Goal: Task Accomplishment & Management: Complete application form

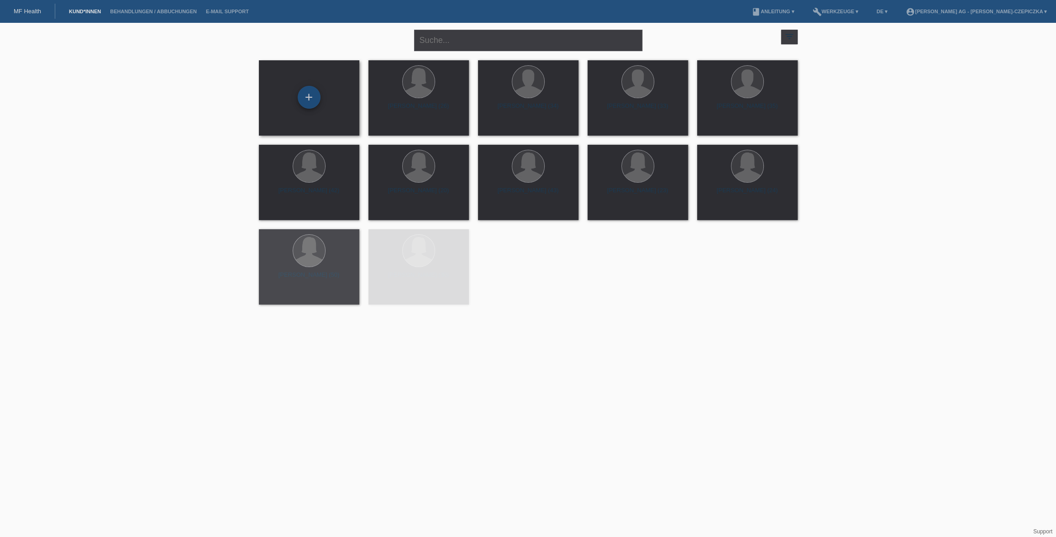
click at [315, 102] on div "+" at bounding box center [309, 98] width 22 height 16
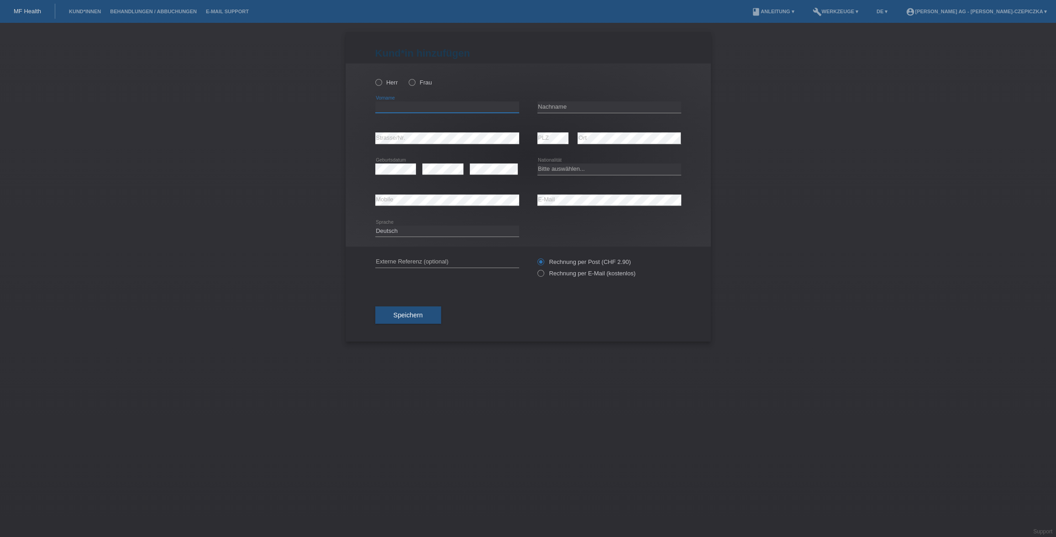
click at [450, 104] on input "text" at bounding box center [447, 106] width 144 height 11
paste input "Erblina Ismailji"
type input "Erblina Ismailji"
click at [586, 104] on input "text" at bounding box center [610, 106] width 144 height 11
paste input "Erblina Ismailji"
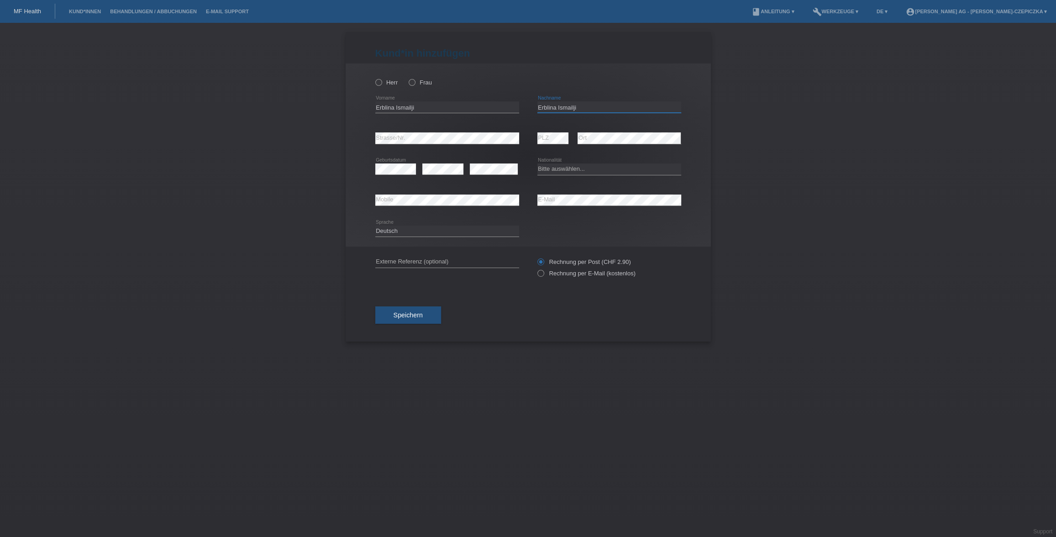
click at [549, 108] on input "Erblina Ismailji" at bounding box center [610, 106] width 144 height 11
type input "Ismailji"
click at [407, 78] on icon at bounding box center [407, 78] width 0 height 0
click at [410, 82] on input "Frau" at bounding box center [412, 82] width 6 height 6
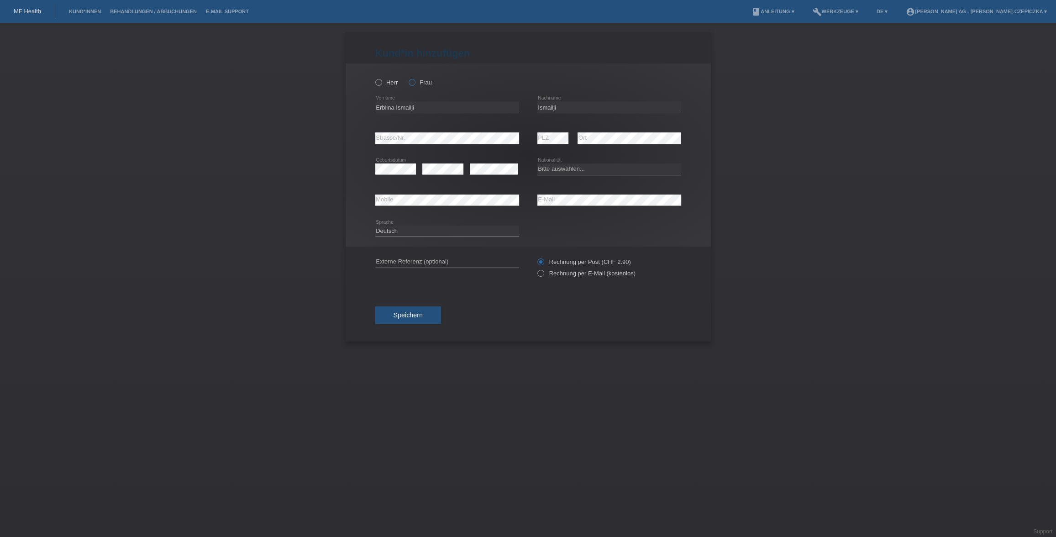
radio input "true"
click at [406, 109] on input "Erblina Ismailji" at bounding box center [447, 106] width 144 height 11
type input "Erblina"
click at [566, 171] on select "Bitte auswählen... Schweiz Deutschland Liechtenstein Österreich ------------ Af…" at bounding box center [610, 168] width 144 height 11
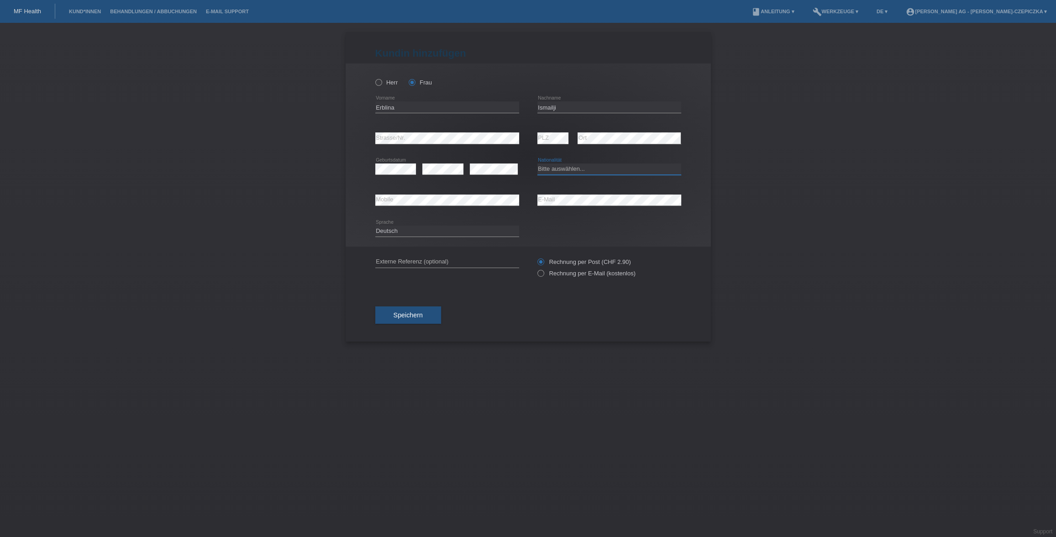
select select "CH"
click at [538, 163] on select "Bitte auswählen... Schweiz Deutschland Liechtenstein Österreich ------------ Af…" at bounding box center [610, 168] width 144 height 11
click at [425, 206] on icon at bounding box center [447, 206] width 144 height 0
click at [422, 237] on icon at bounding box center [447, 237] width 144 height 0
click at [422, 263] on input "text" at bounding box center [447, 261] width 144 height 11
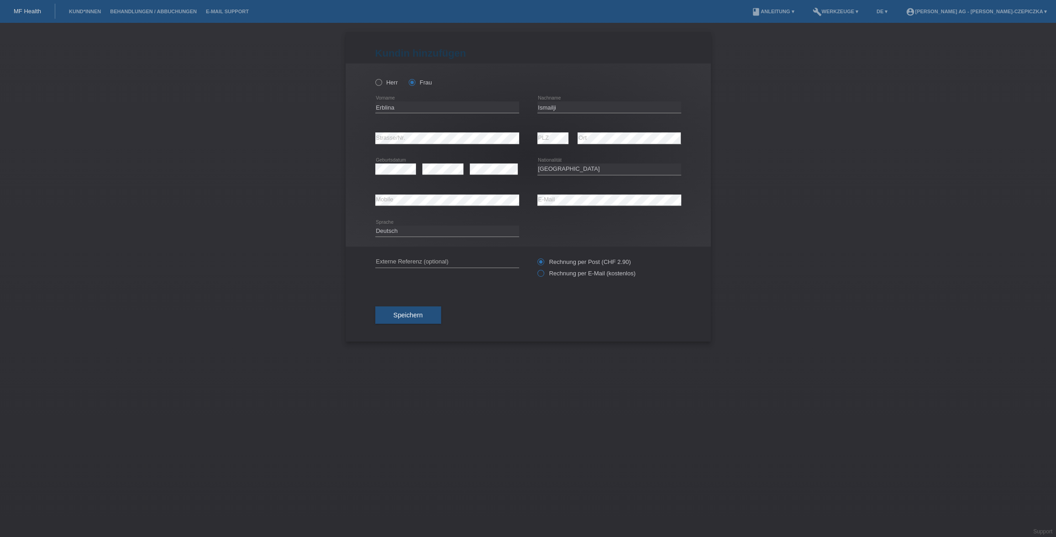
click at [536, 269] on icon at bounding box center [536, 269] width 0 height 0
click at [542, 275] on input "Rechnung per E-Mail (kostenlos)" at bounding box center [541, 275] width 6 height 11
radio input "true"
click at [419, 316] on span "Speichern" at bounding box center [408, 314] width 29 height 7
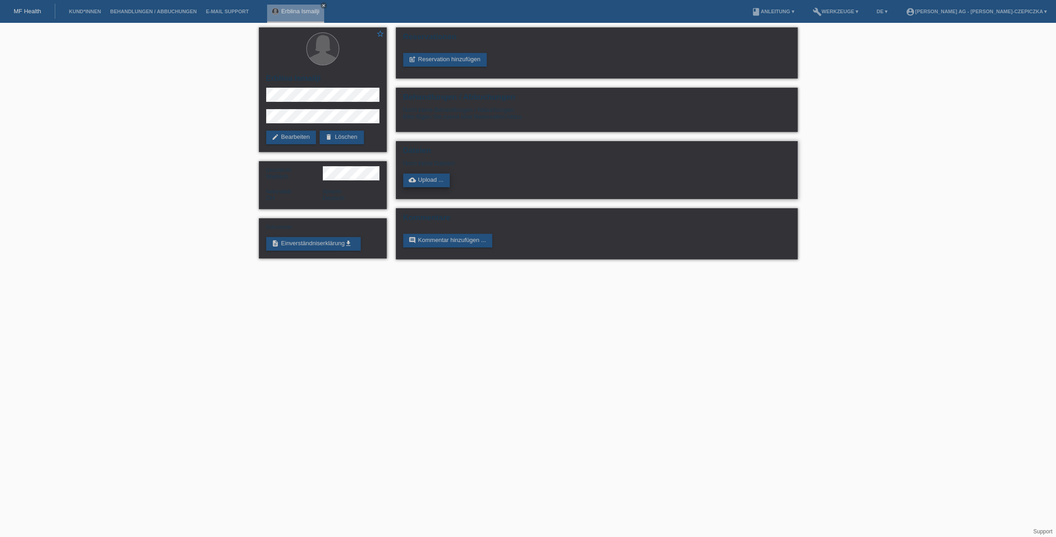
click at [428, 183] on link "cloud_upload Upload ..." at bounding box center [426, 181] width 47 height 14
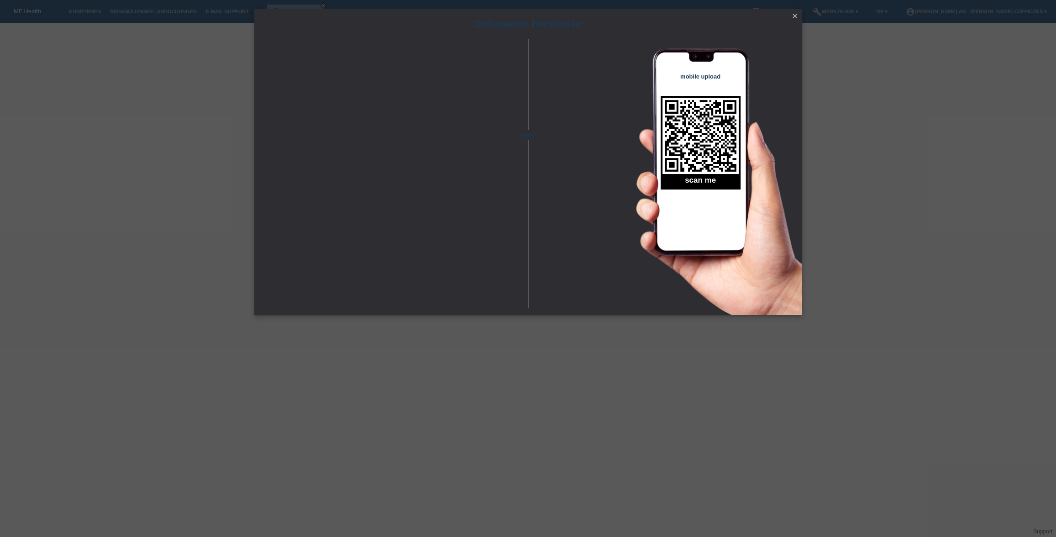
click at [795, 15] on icon "close" at bounding box center [794, 15] width 7 height 7
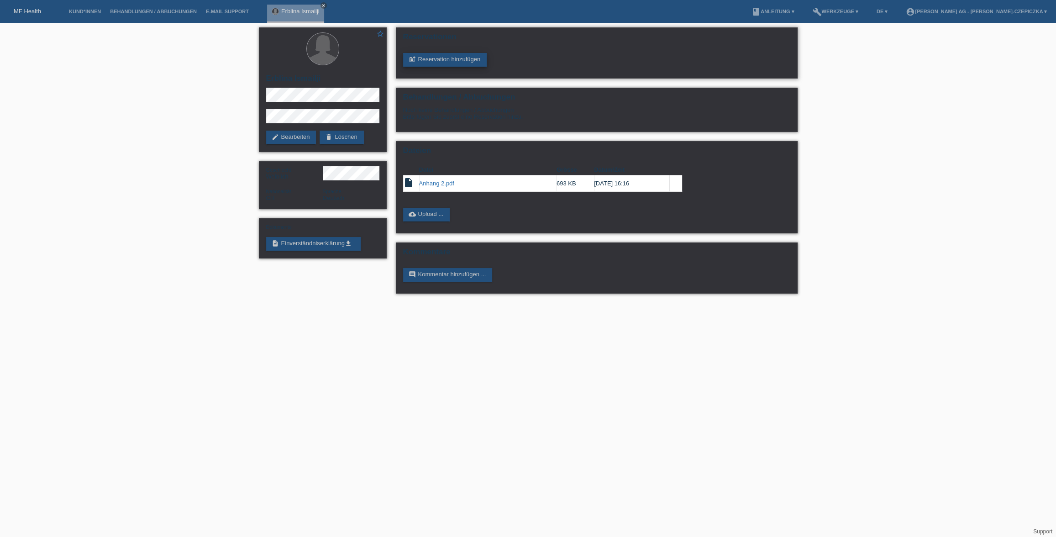
click at [451, 60] on link "post_add Reservation hinzufügen" at bounding box center [445, 60] width 84 height 14
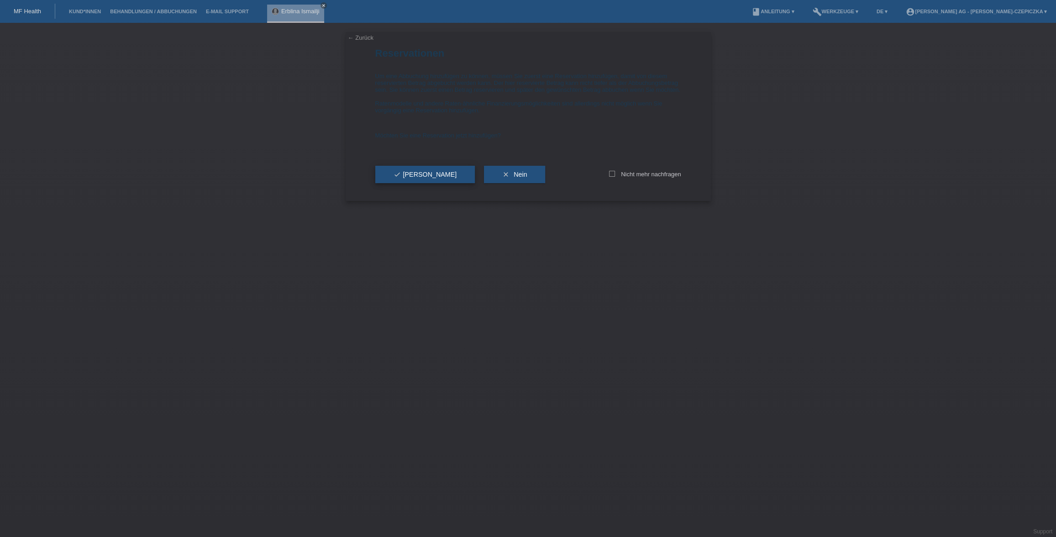
click at [416, 183] on button "check Ja" at bounding box center [425, 174] width 100 height 17
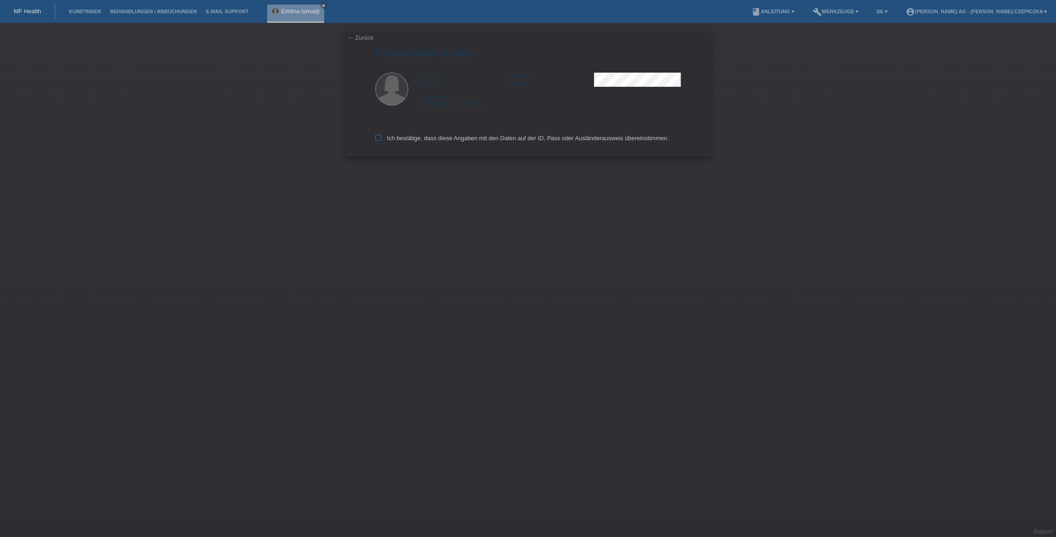
click at [377, 142] on label "Ich bestätige, dass diese Angaben mit den Daten auf der ID, Pass oder Ausländer…" at bounding box center [522, 138] width 294 height 7
click at [377, 141] on input "Ich bestätige, dass diese Angaben mit den Daten auf der ID, Pass oder Ausländer…" at bounding box center [378, 138] width 6 height 6
checkbox input "true"
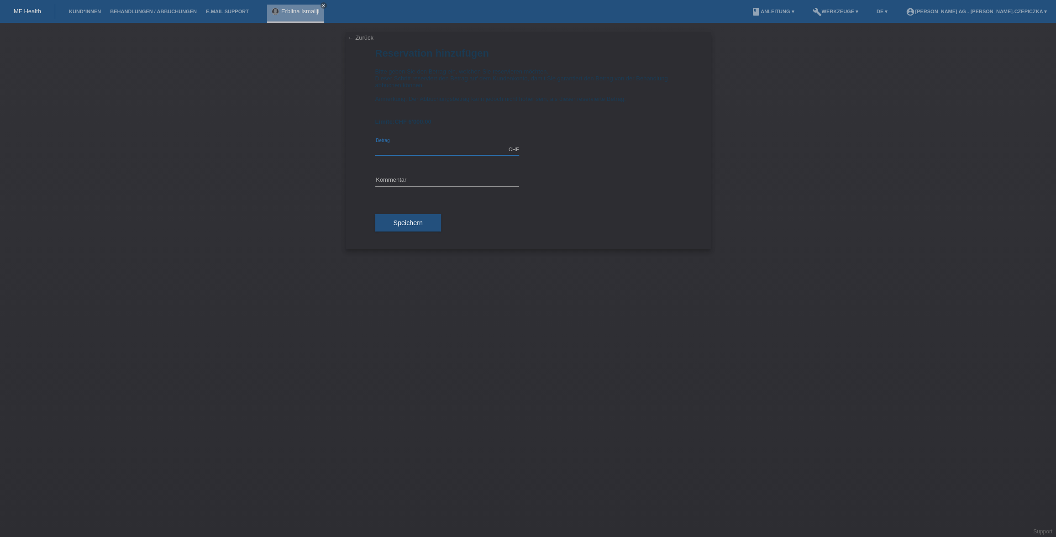
click at [466, 152] on input "text" at bounding box center [447, 149] width 144 height 11
type input "6000.00"
click at [435, 178] on input "text" at bounding box center [447, 180] width 144 height 11
type input "[PERSON_NAME]-OP"
click at [419, 221] on span "Speichern" at bounding box center [408, 222] width 29 height 7
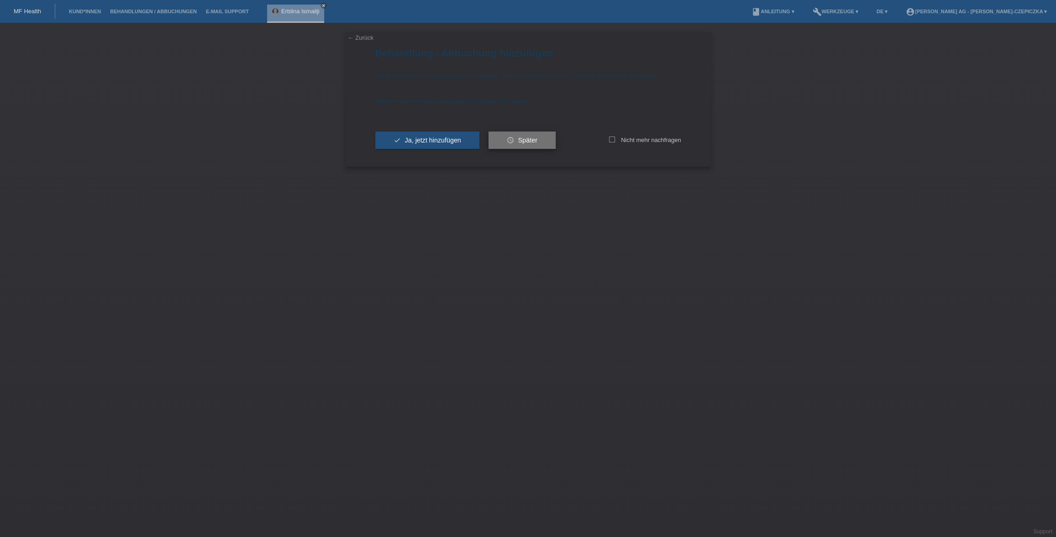
click at [531, 141] on span "Später" at bounding box center [527, 140] width 19 height 7
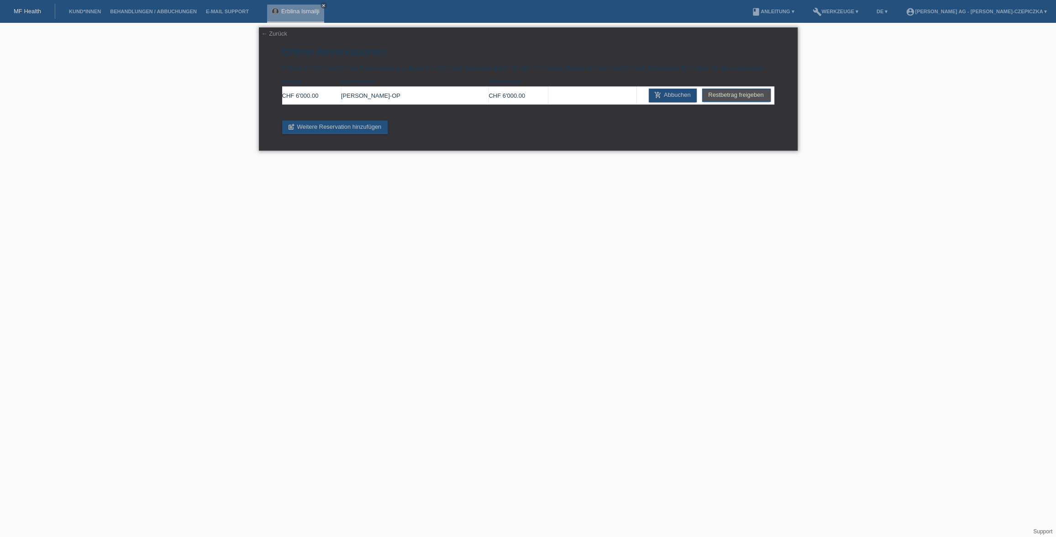
click at [270, 31] on link "← Zurück" at bounding box center [275, 33] width 26 height 7
